Goal: Navigation & Orientation: Find specific page/section

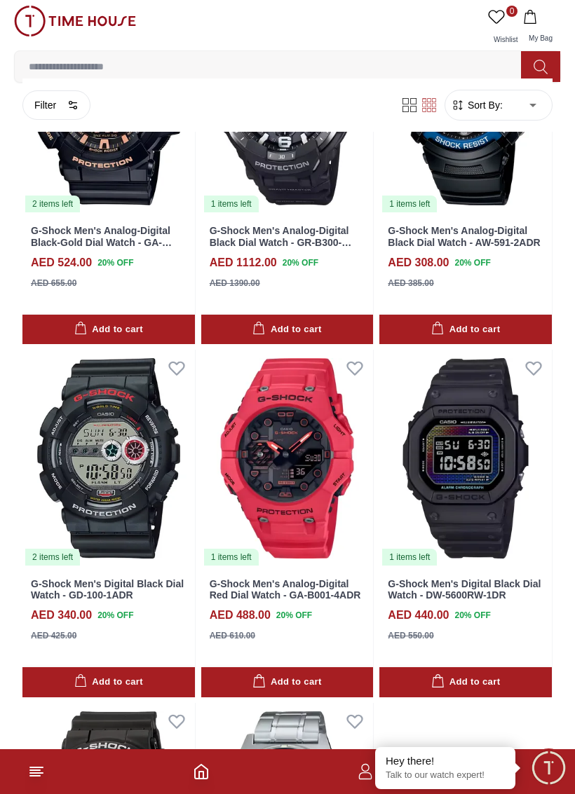
scroll to position [1961, 0]
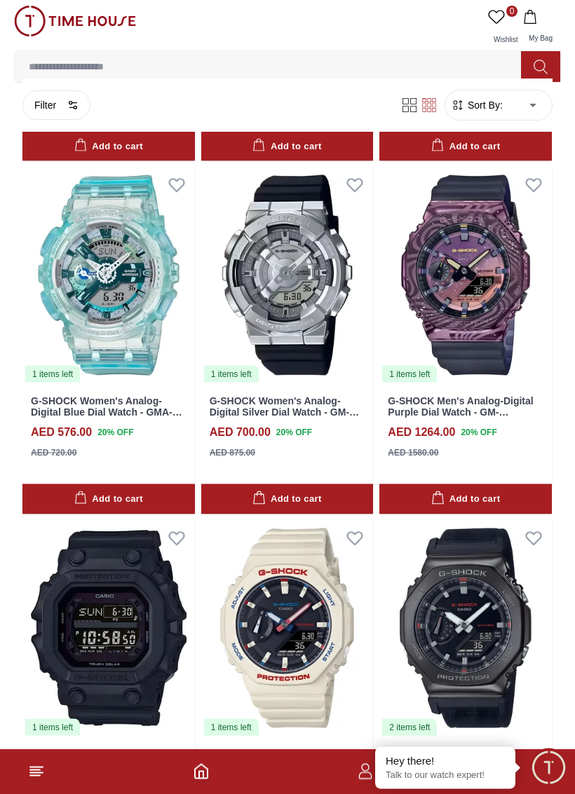
scroll to position [6731, 0]
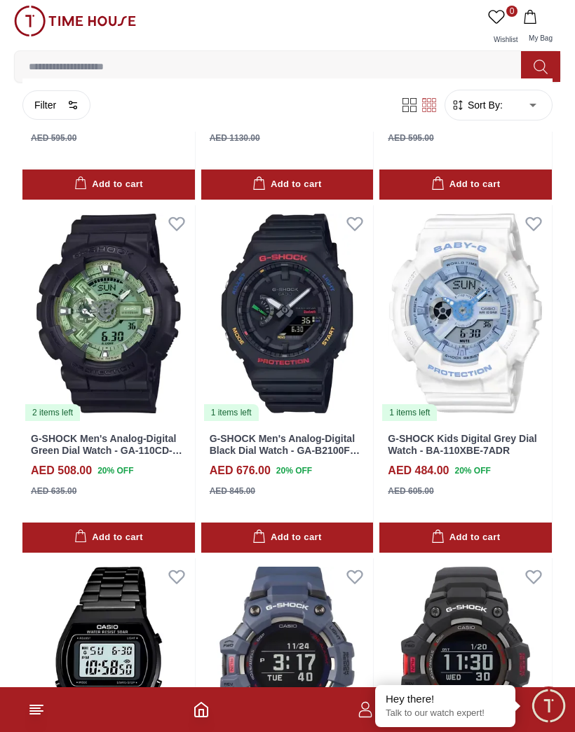
scroll to position [7748, 0]
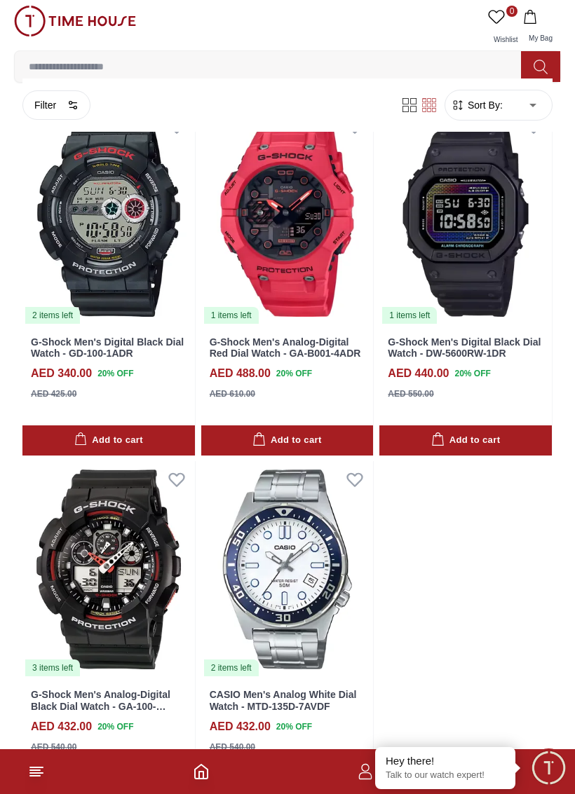
scroll to position [2203, 0]
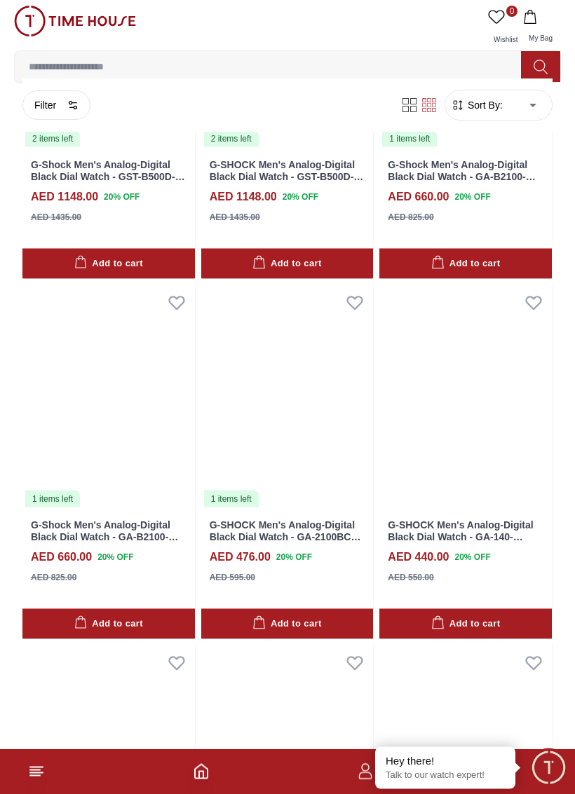
scroll to position [5928, 0]
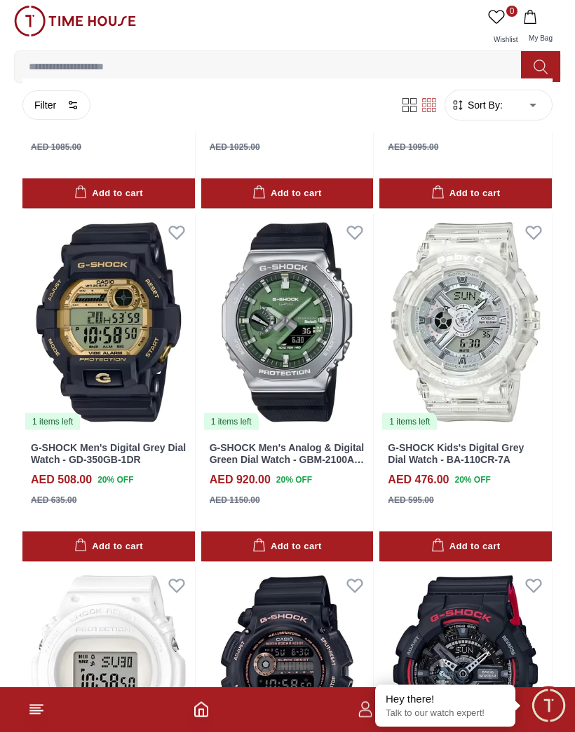
scroll to position [4496, 0]
